Goal: Task Accomplishment & Management: Manage account settings

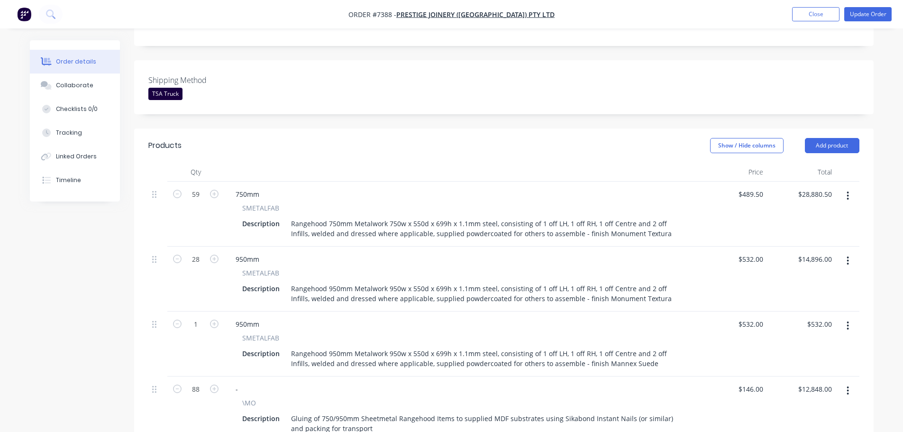
scroll to position [237, 0]
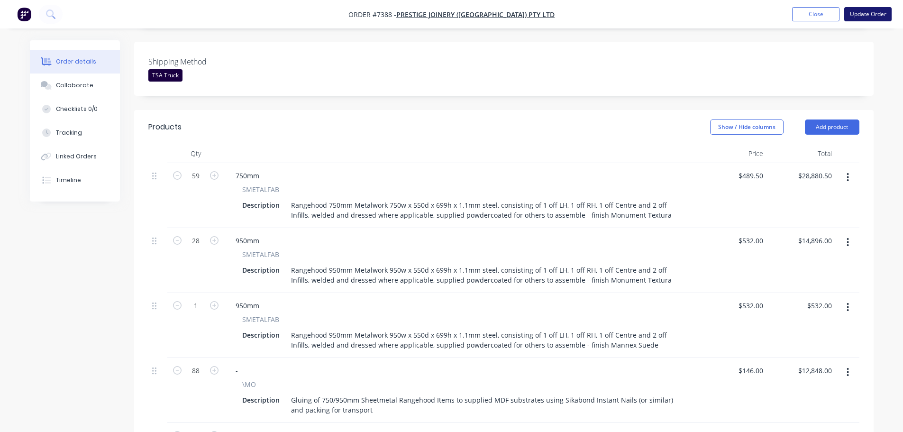
click at [868, 9] on button "Update Order" at bounding box center [867, 14] width 47 height 14
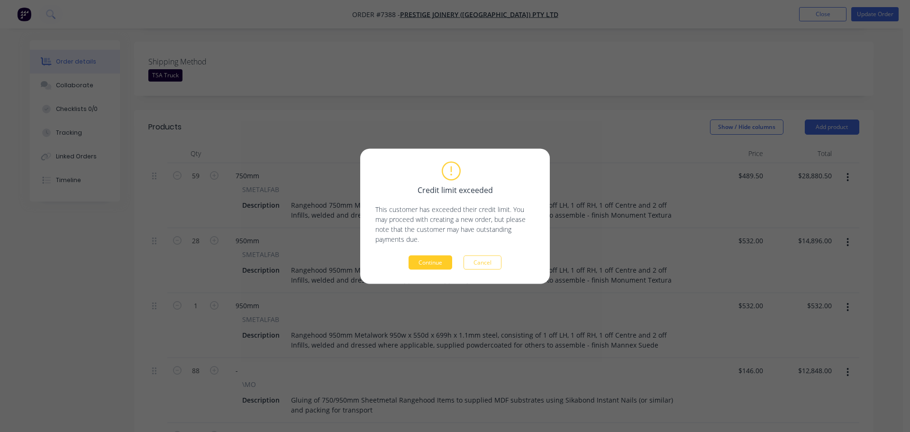
click at [436, 256] on button "Continue" at bounding box center [431, 262] width 44 height 14
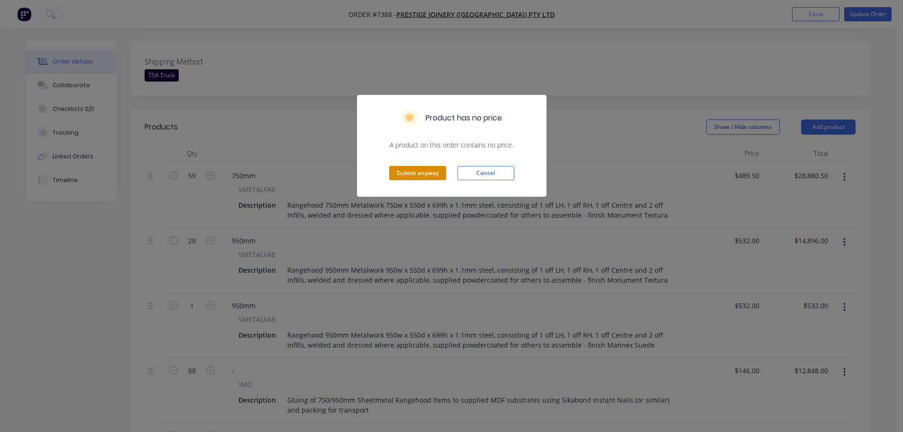
click at [421, 174] on button "Submit anyway" at bounding box center [417, 173] width 57 height 14
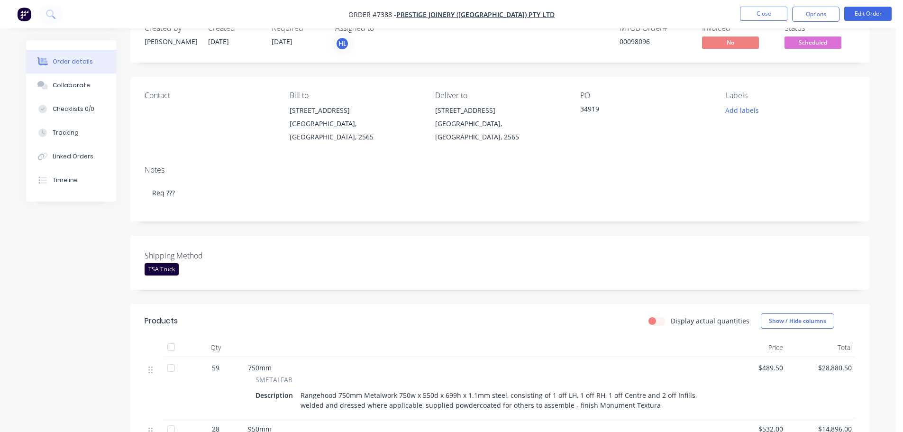
scroll to position [0, 0]
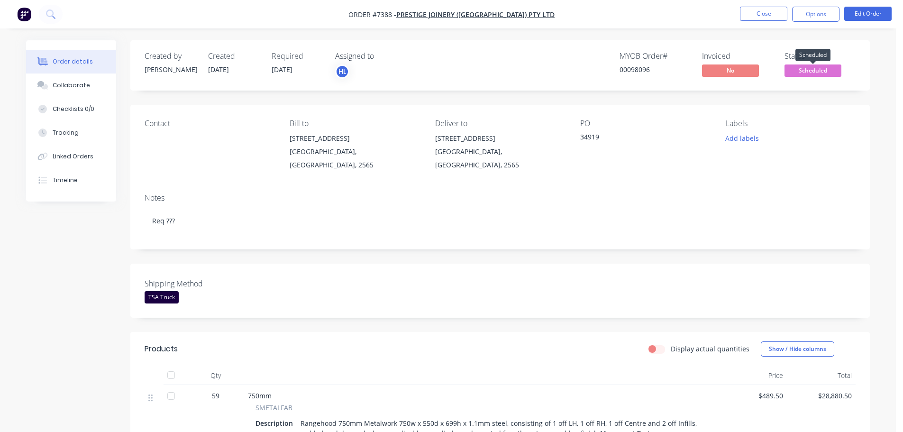
click at [812, 74] on span "Scheduled" at bounding box center [813, 70] width 57 height 12
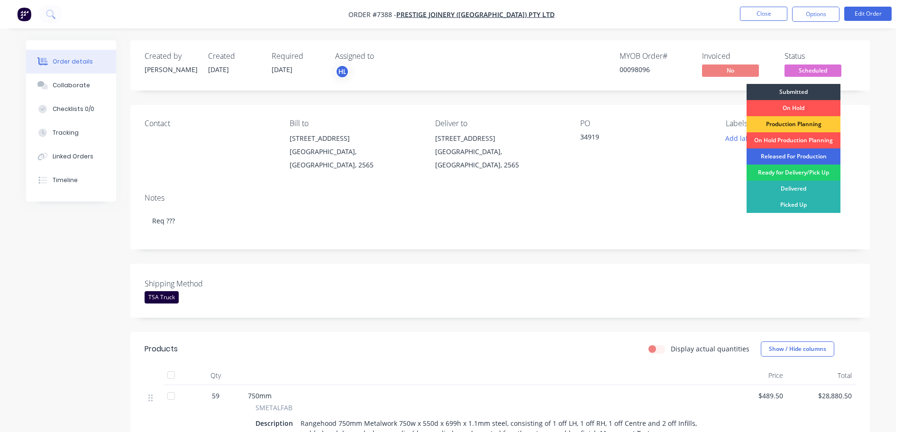
click at [781, 159] on div "Released For Production" at bounding box center [794, 156] width 94 height 16
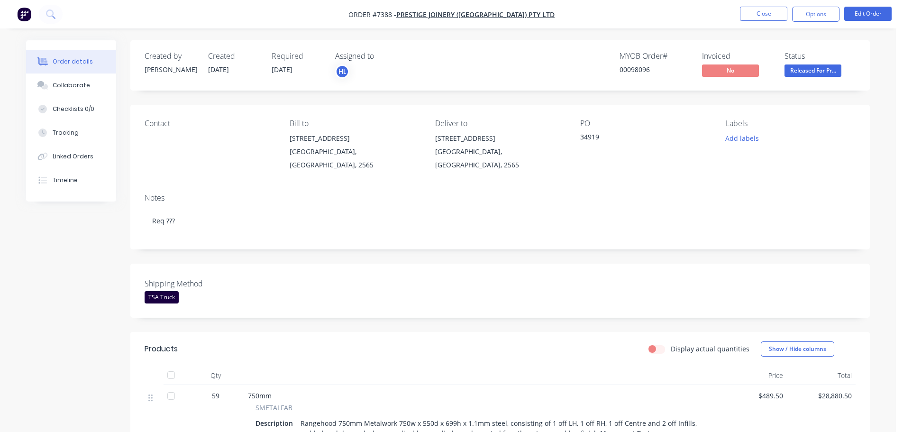
click at [19, 18] on img "button" at bounding box center [24, 14] width 14 height 14
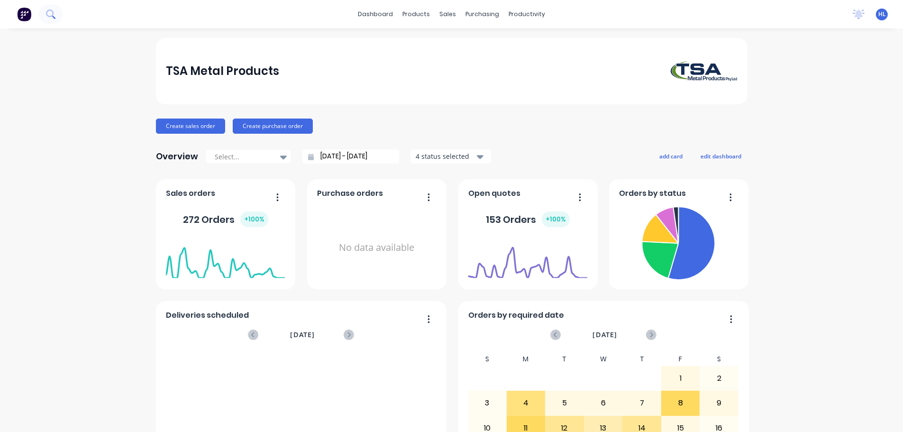
click at [51, 18] on icon at bounding box center [50, 13] width 9 height 9
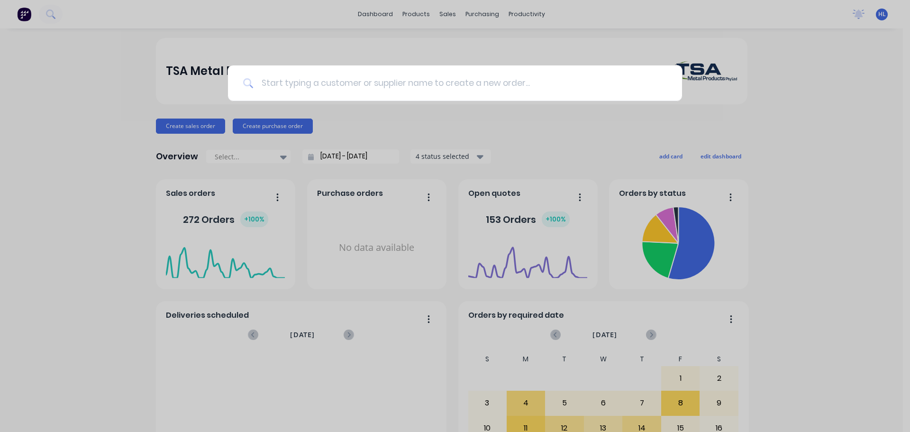
click at [326, 80] on input at bounding box center [460, 83] width 413 height 36
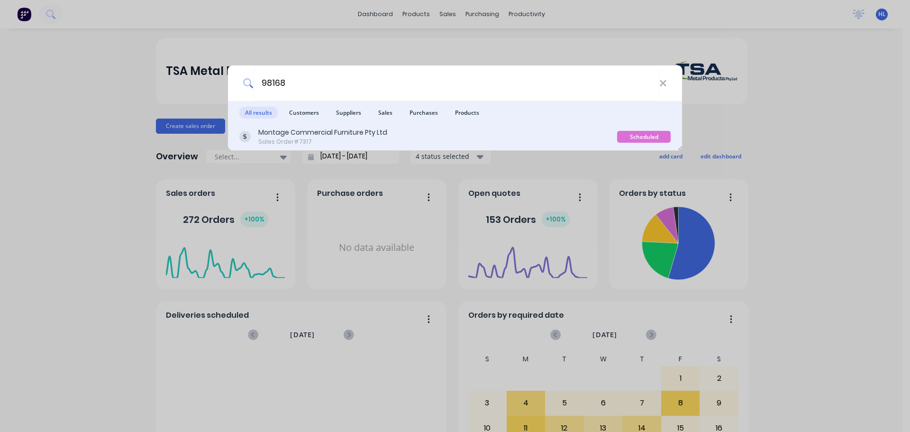
type input "98168"
click at [374, 139] on div "Sales Order #7317" at bounding box center [322, 141] width 129 height 9
